Goal: Task Accomplishment & Management: Manage account settings

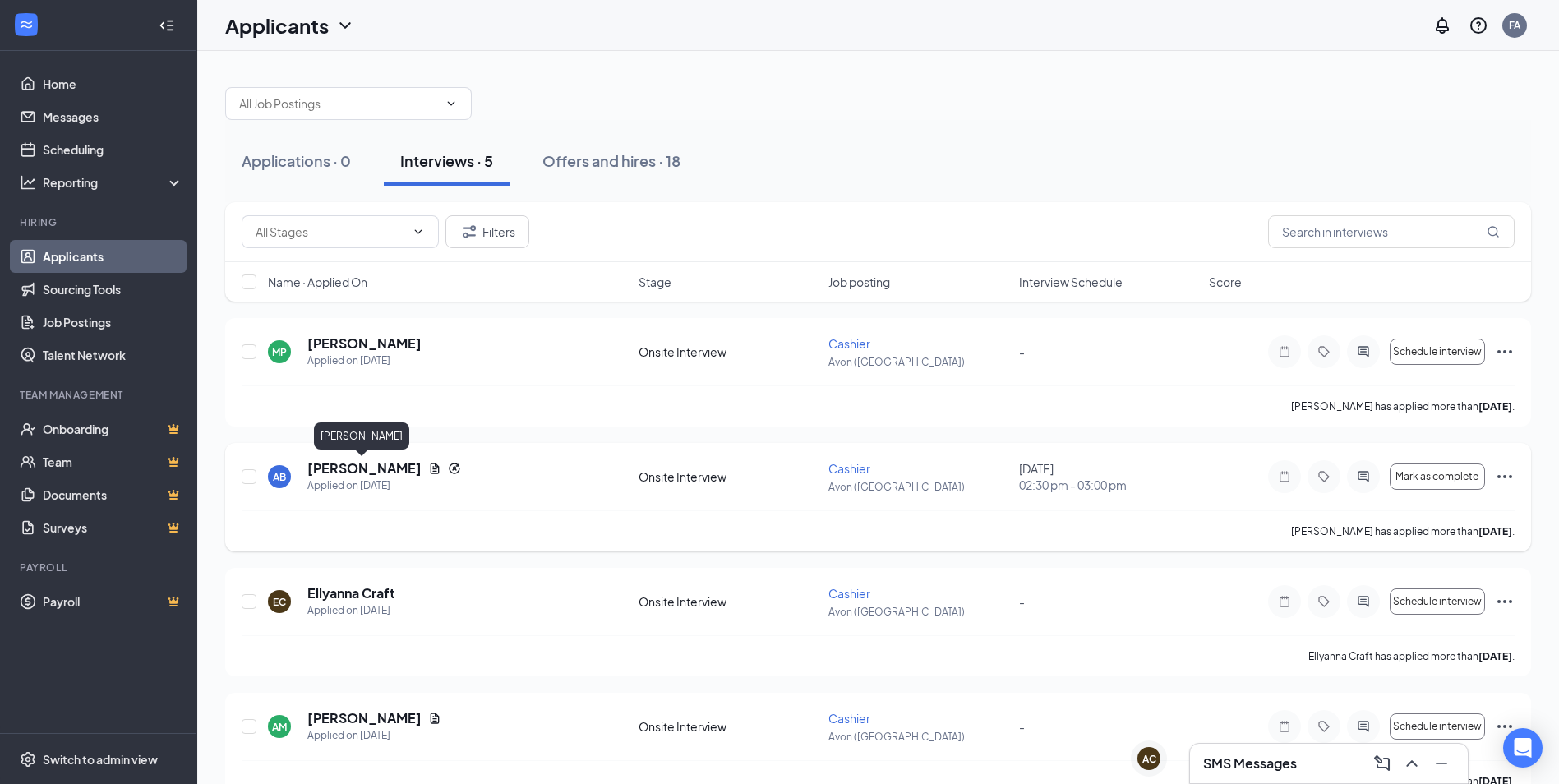
click at [363, 469] on h5 "[PERSON_NAME]" at bounding box center [364, 468] width 114 height 18
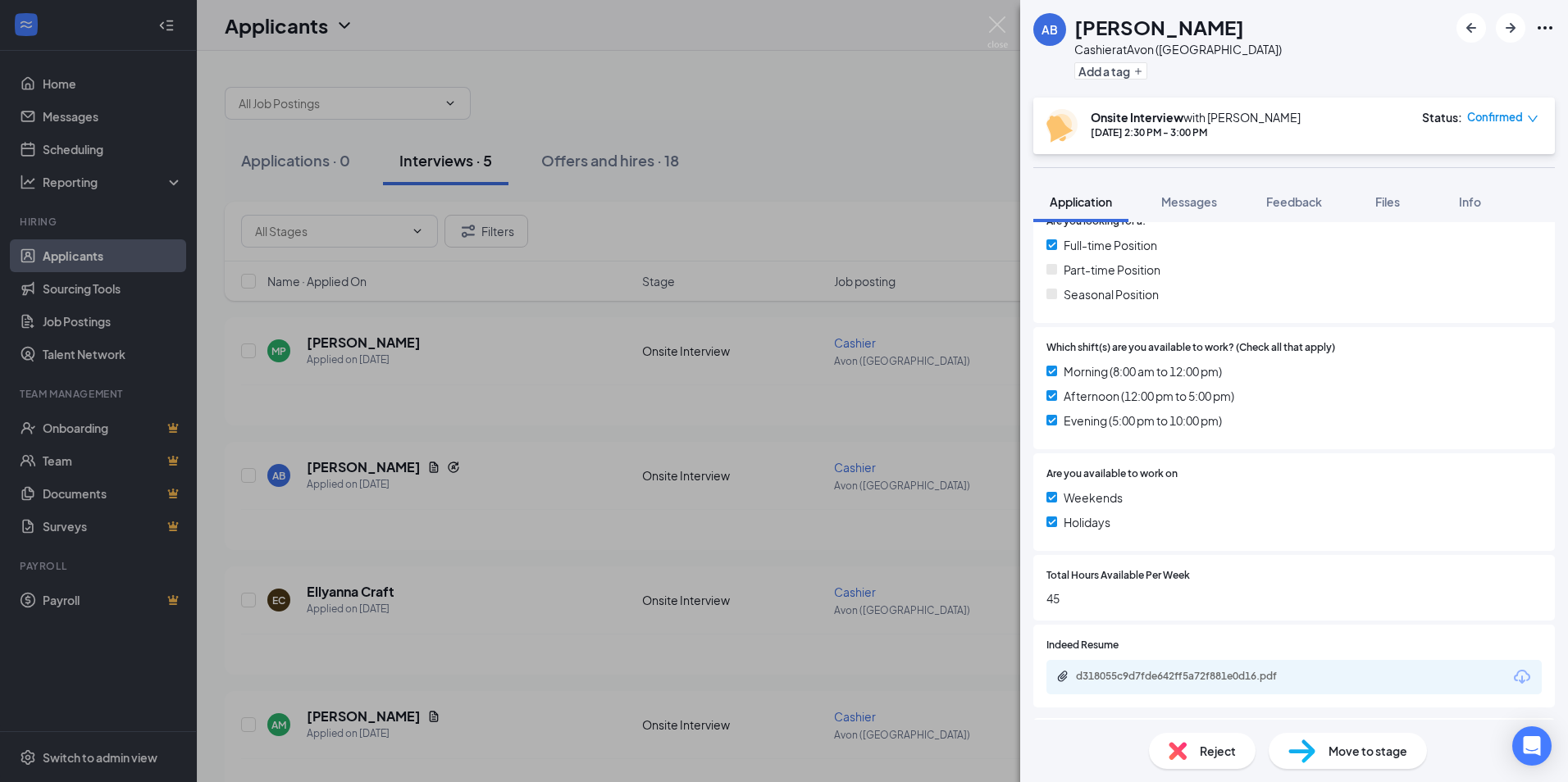
scroll to position [512, 0]
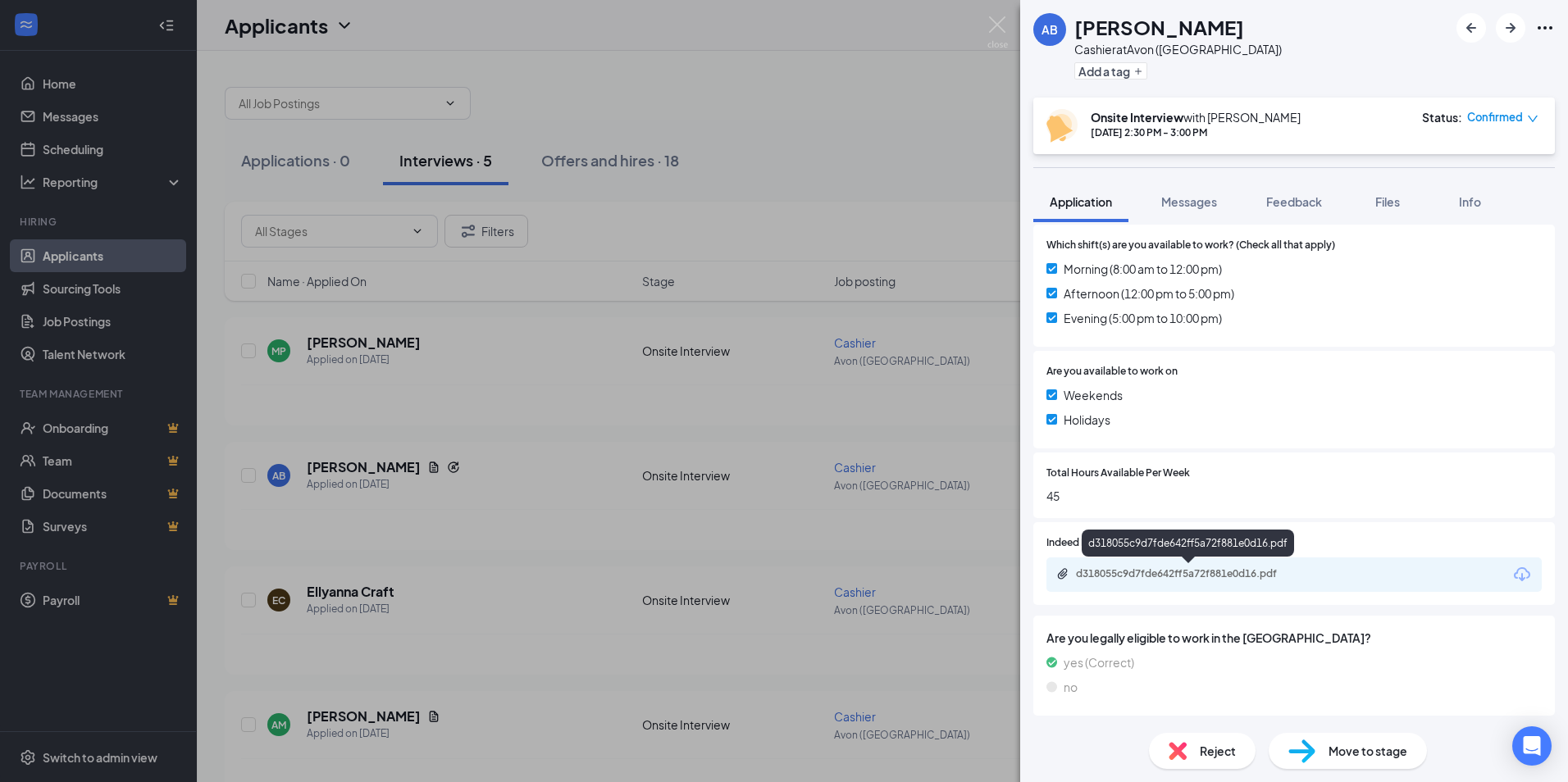
click at [1319, 570] on div "d318055c9d7fde642ff5a72f881e0d16.pdf" at bounding box center [1189, 573] width 266 height 13
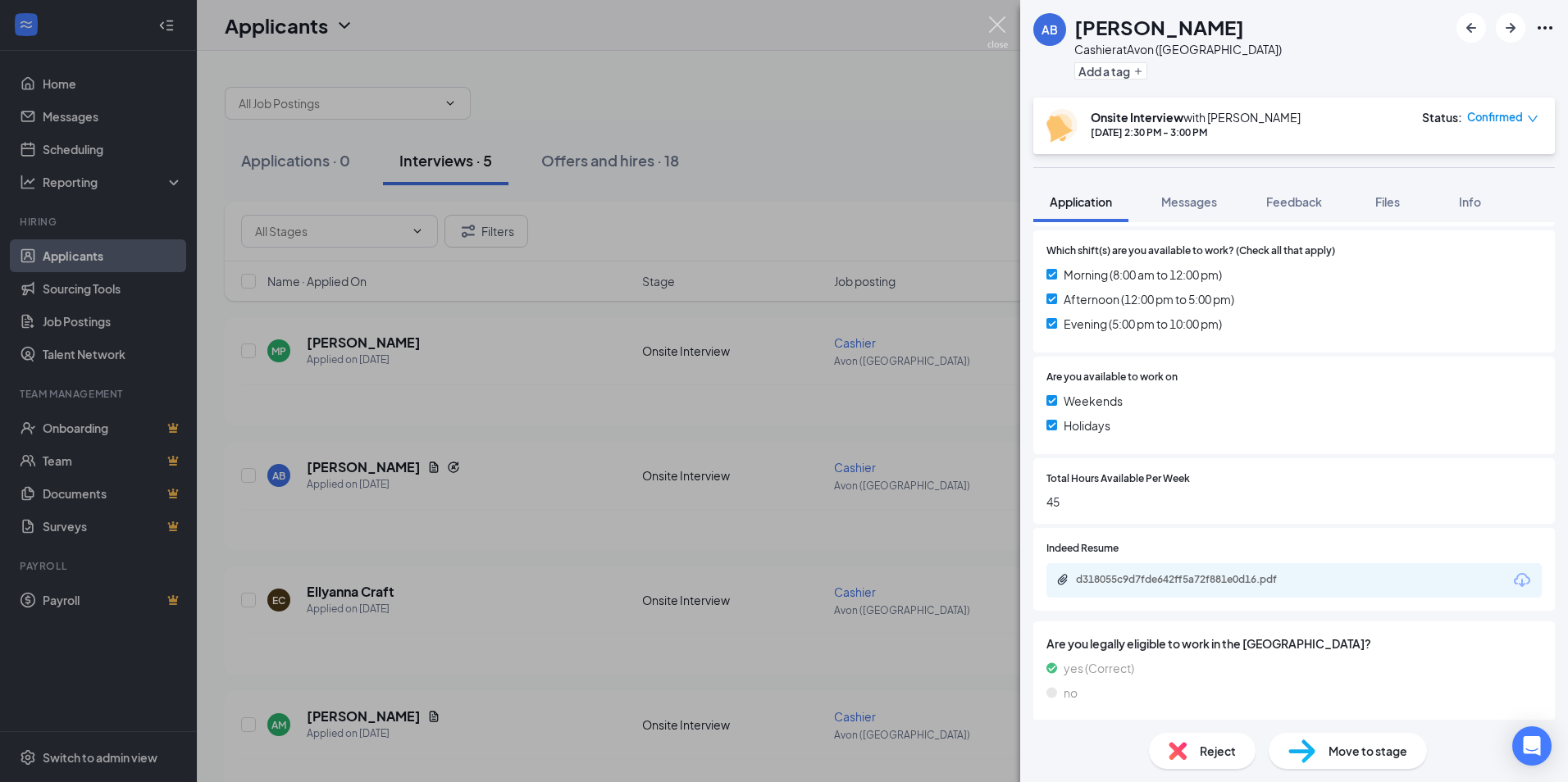
click at [990, 27] on img at bounding box center [997, 32] width 21 height 32
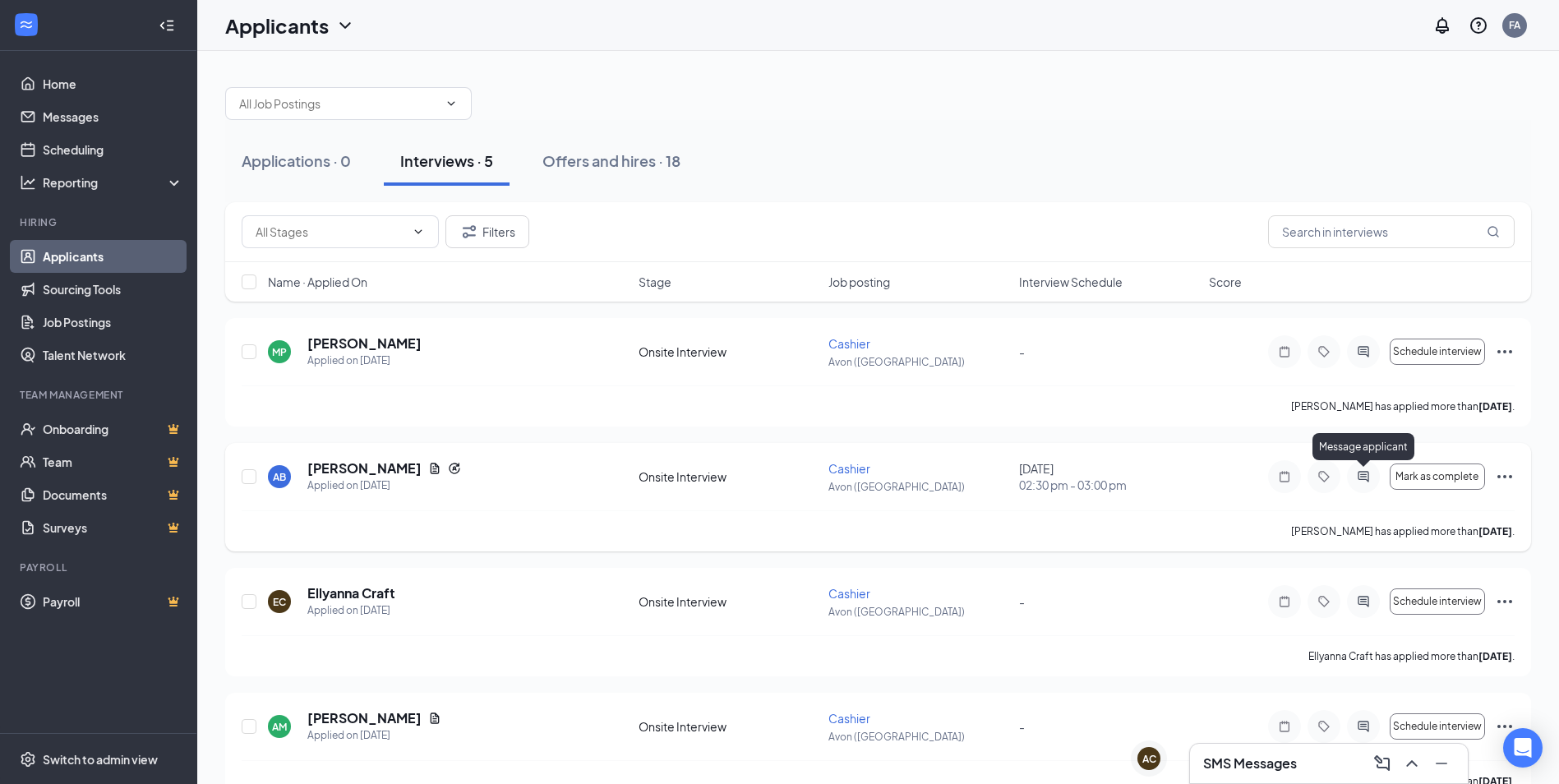
click at [1367, 482] on icon "ActiveChat" at bounding box center [1363, 477] width 20 height 13
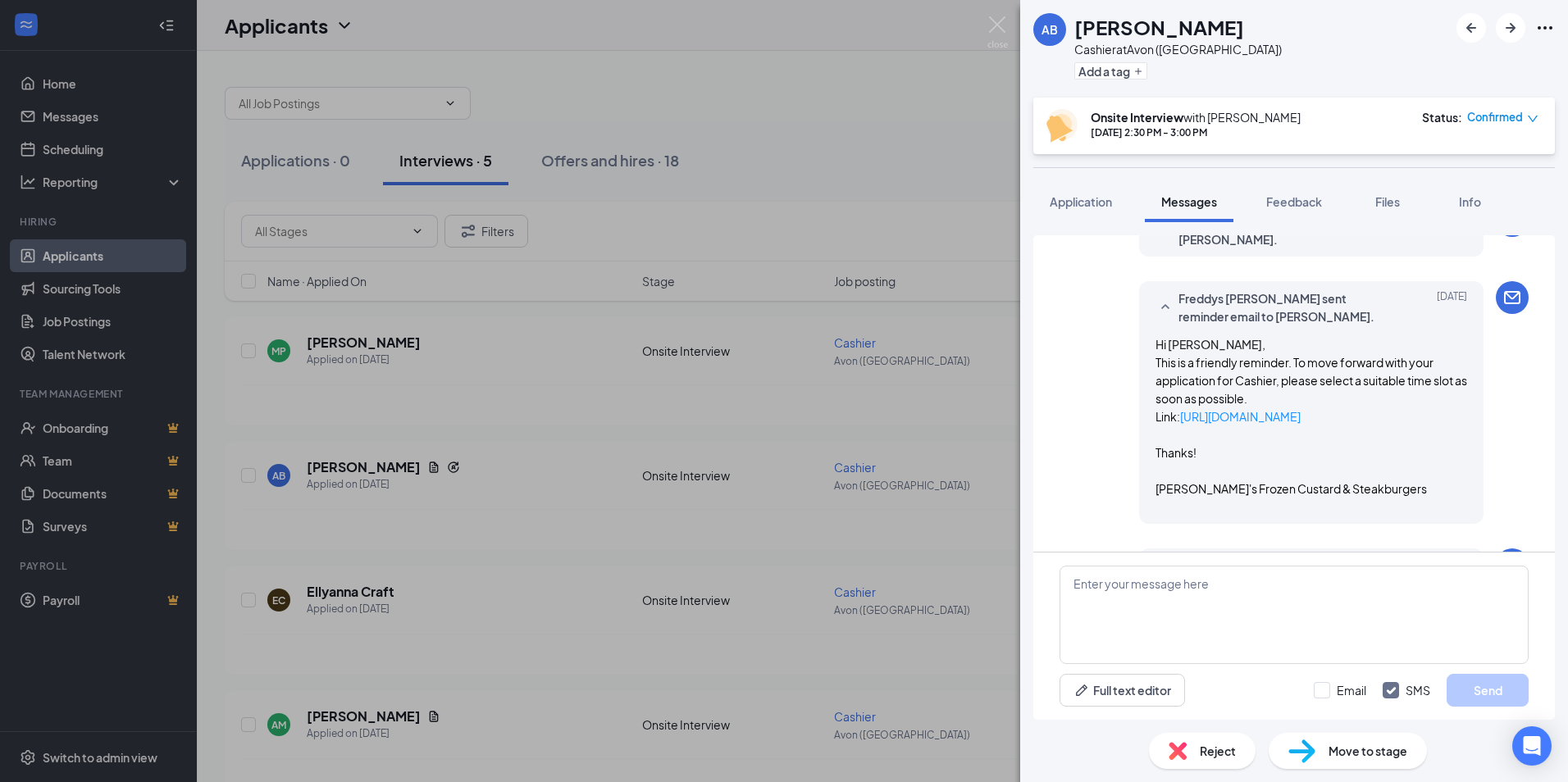
scroll to position [803, 0]
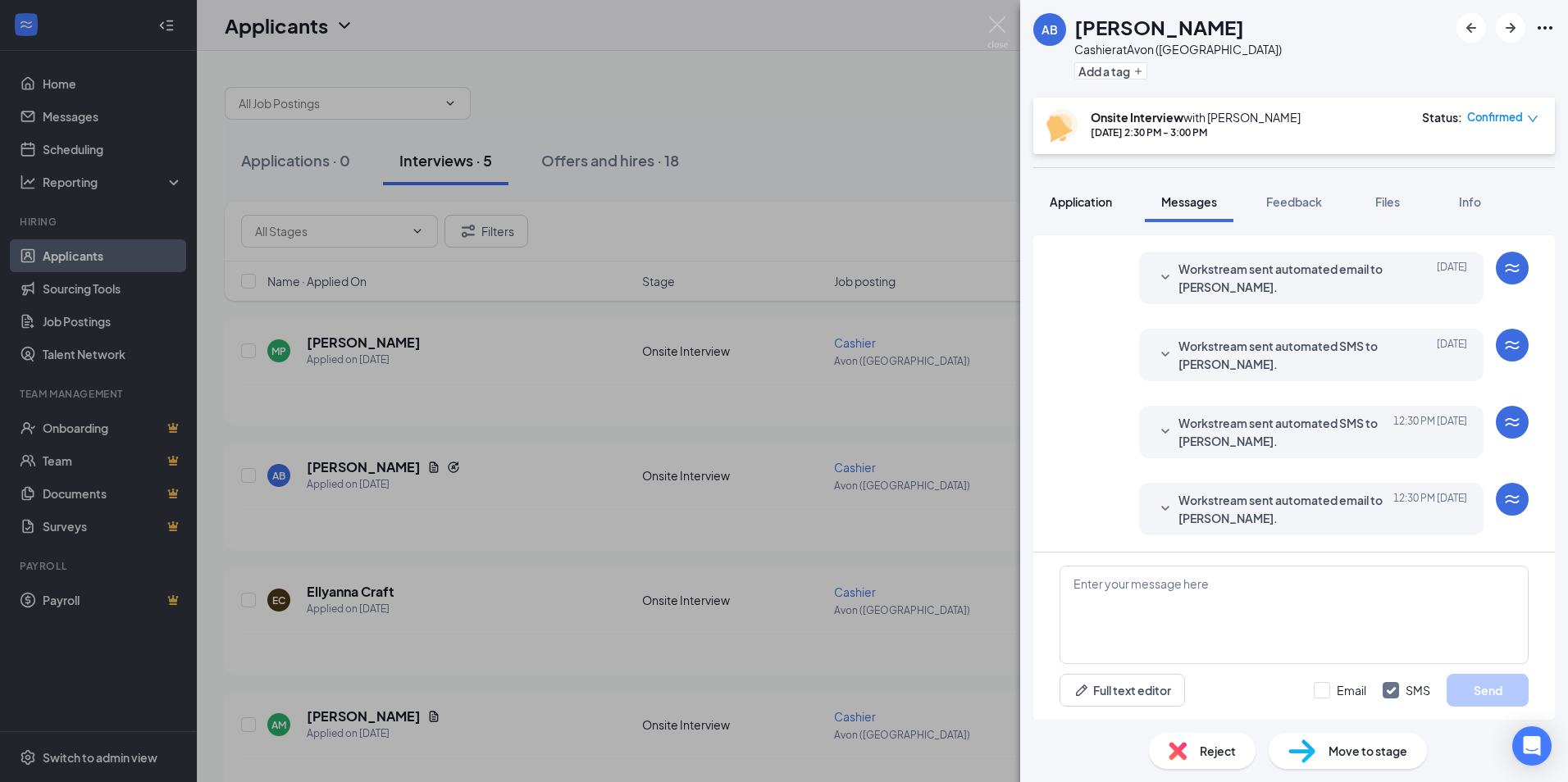
click at [1068, 214] on button "Application" at bounding box center [1081, 201] width 95 height 41
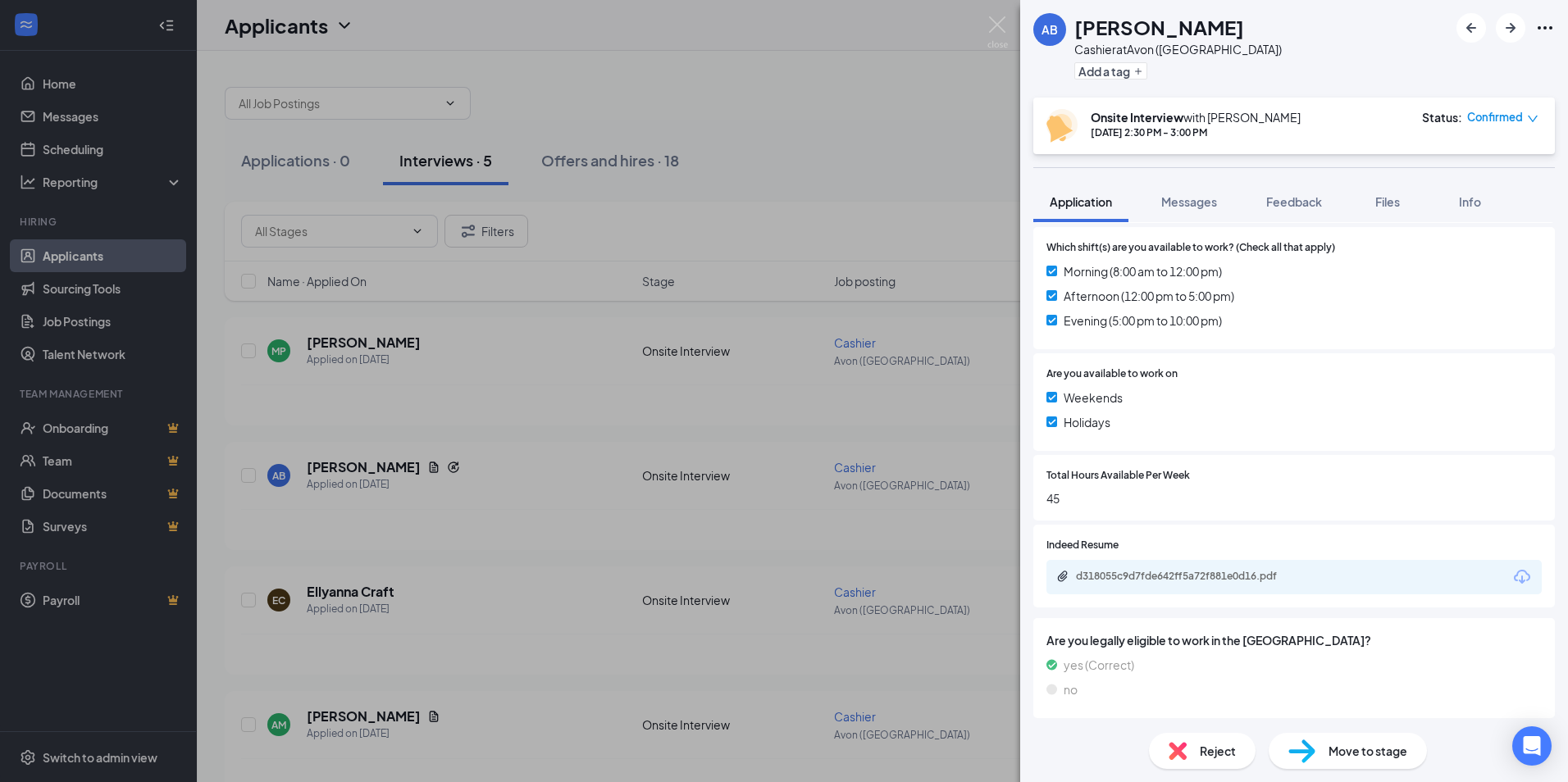
scroll to position [512, 0]
click at [1259, 567] on div "d318055c9d7fde642ff5a72f881e0d16.pdf" at bounding box center [1191, 573] width 229 height 13
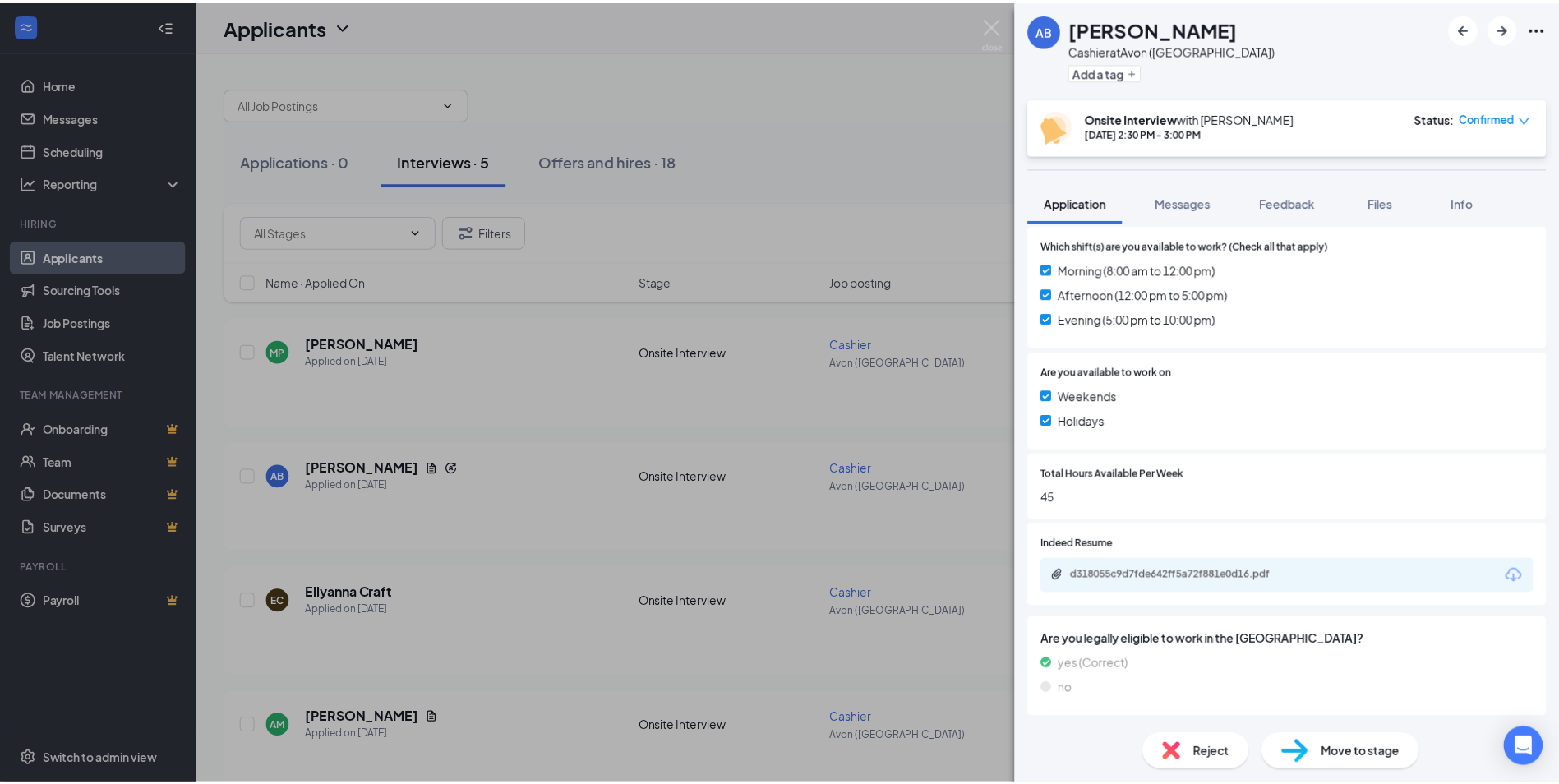
scroll to position [507, 0]
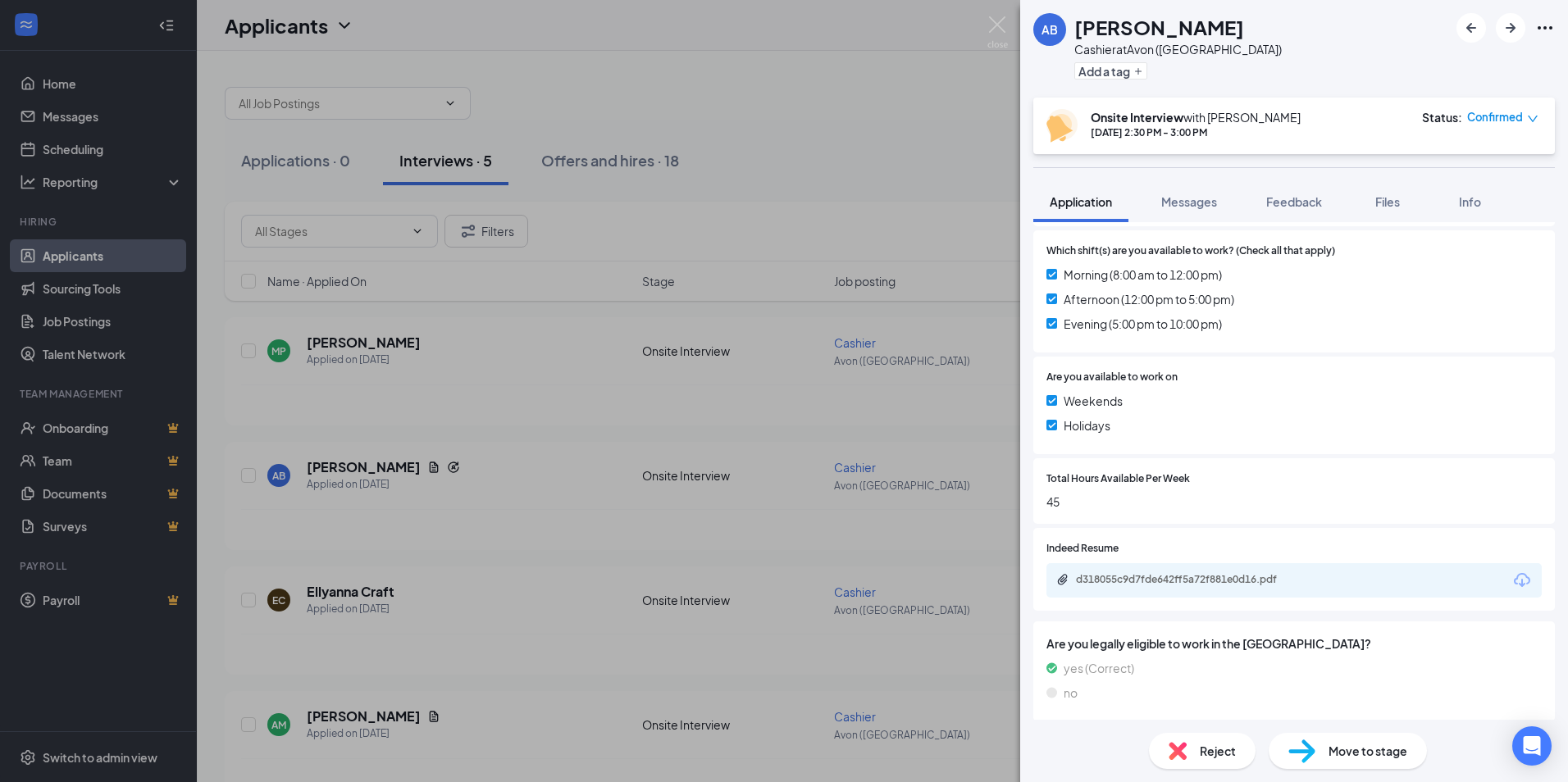
click at [985, 27] on div "AB [PERSON_NAME] at [GEOGRAPHIC_DATA] ([GEOGRAPHIC_DATA]) Add a tag Onsite Inte…" at bounding box center [784, 391] width 1568 height 782
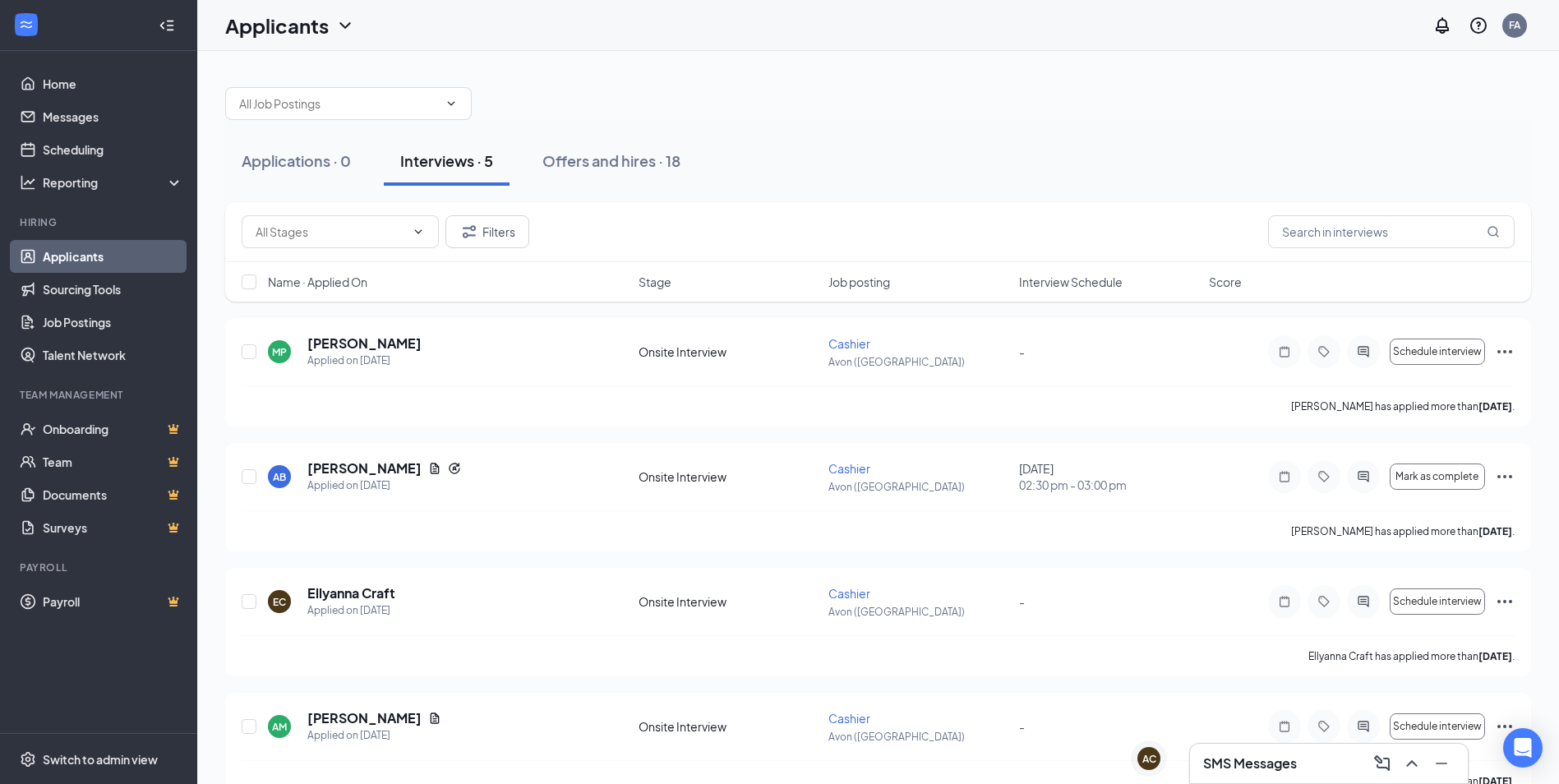
click at [997, 27] on div "Applicants FA" at bounding box center [878, 25] width 1362 height 51
